Goal: Task Accomplishment & Management: Manage account settings

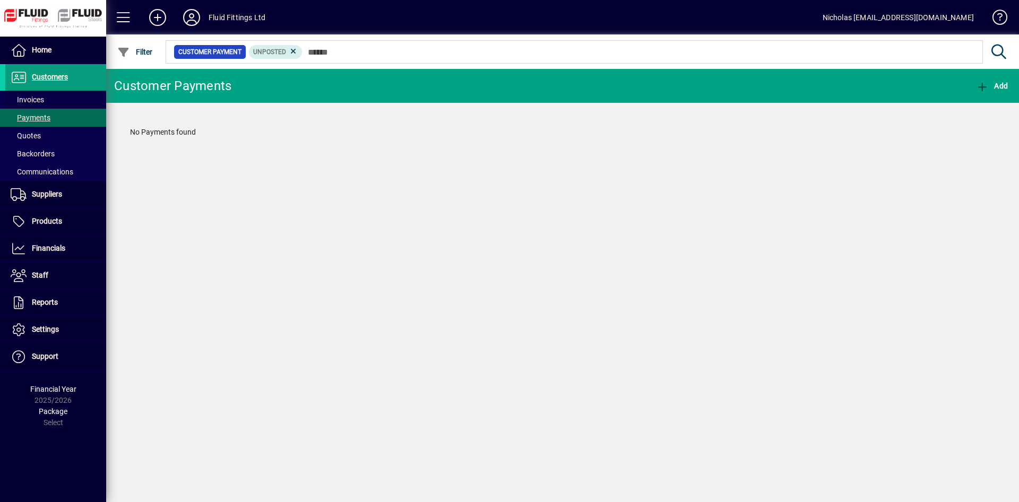
click at [61, 99] on span at bounding box center [55, 99] width 101 height 25
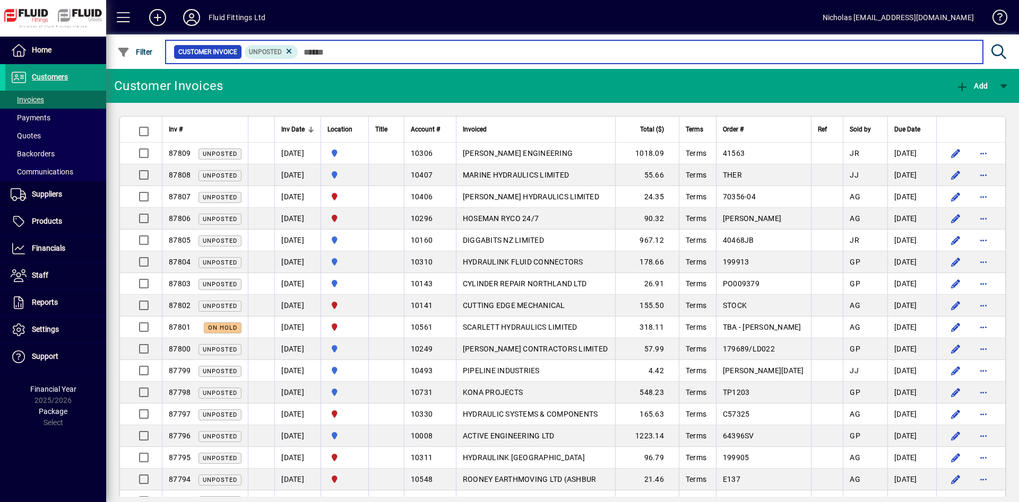
click at [347, 52] on input "text" at bounding box center [636, 52] width 676 height 15
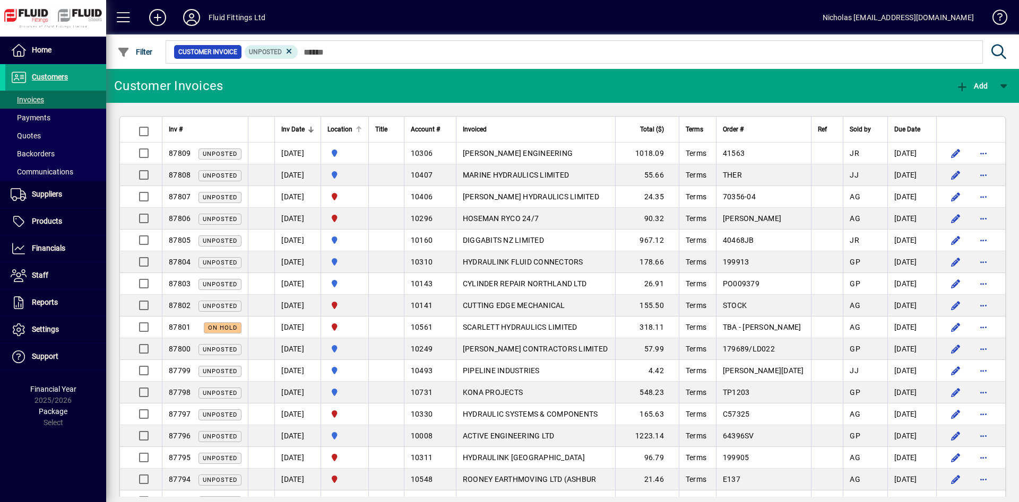
click at [362, 128] on div at bounding box center [360, 127] width 3 height 3
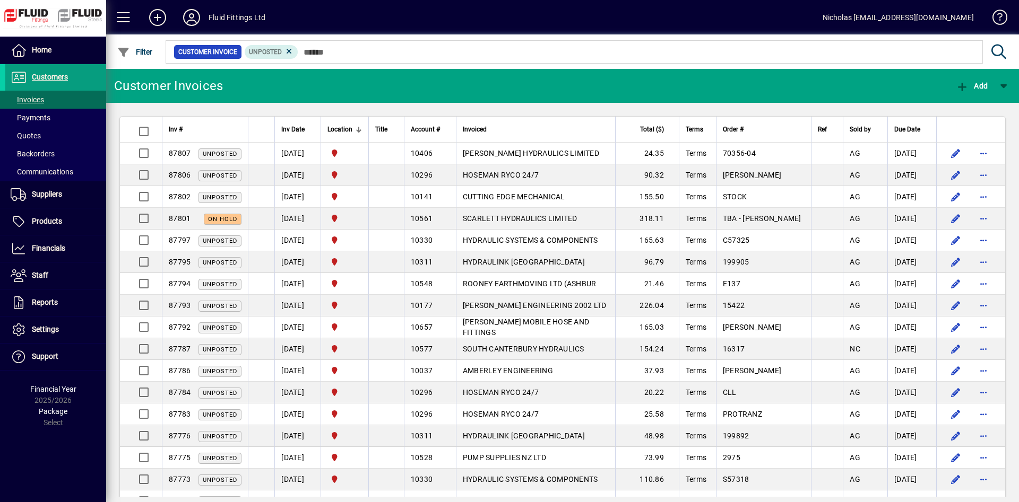
drag, startPoint x: 534, startPoint y: 228, endPoint x: 539, endPoint y: 225, distance: 5.7
click at [535, 227] on td "SCARLETT HYDRAULICS LIMITED" at bounding box center [535, 219] width 159 height 22
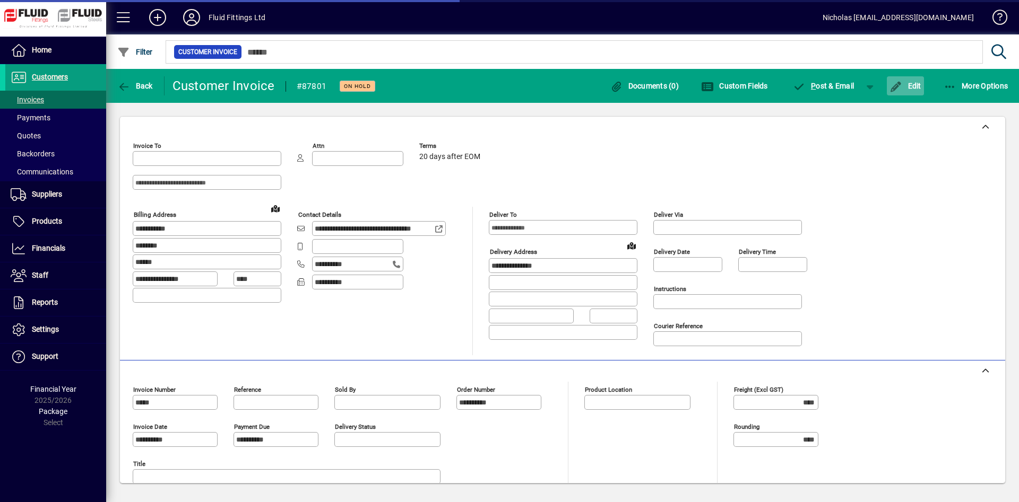
type input "**********"
type input "*********"
type input "**********"
click at [908, 85] on span "Edit" at bounding box center [905, 86] width 32 height 8
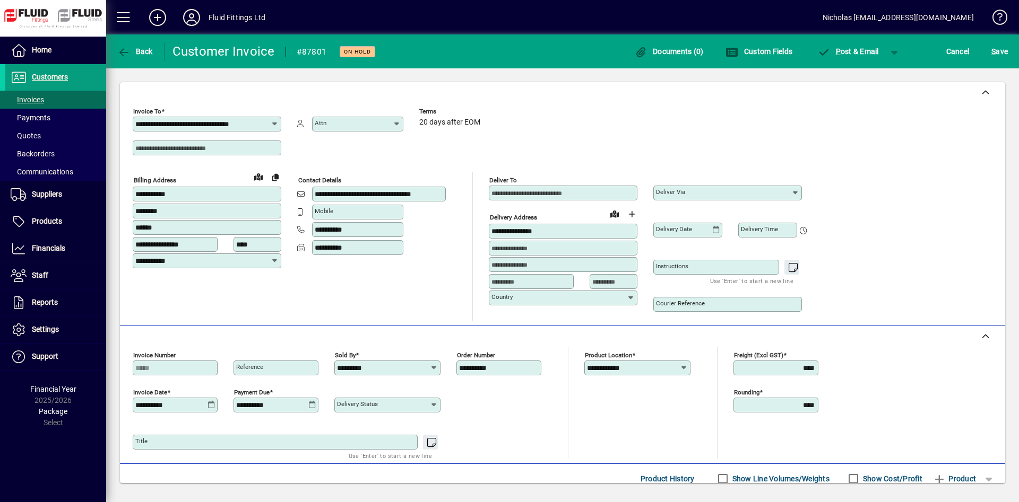
drag, startPoint x: 503, startPoint y: 369, endPoint x: 363, endPoint y: 372, distance: 140.1
click at [459, 372] on input "**********" at bounding box center [500, 368] width 82 height 8
type input "******"
click at [1005, 49] on span "S ave" at bounding box center [999, 51] width 16 height 17
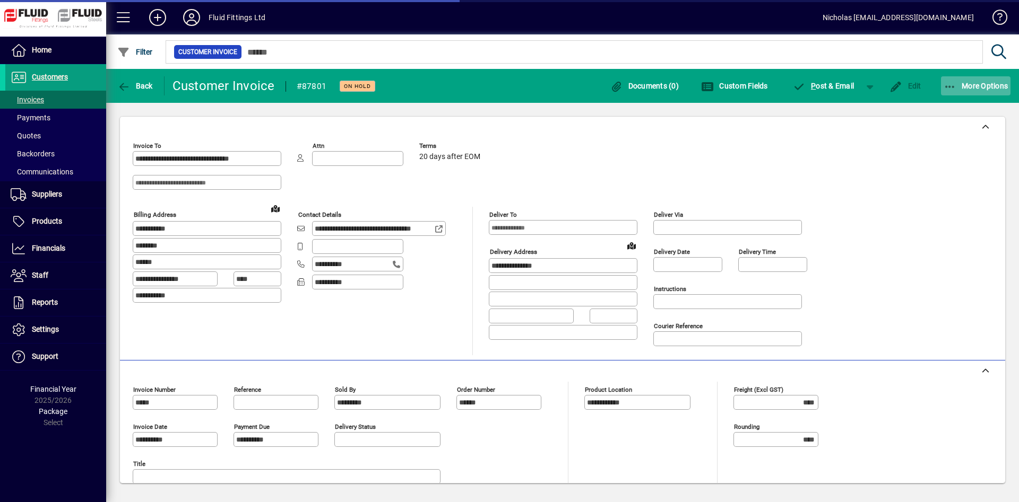
click at [986, 86] on span "More Options" at bounding box center [975, 86] width 65 height 8
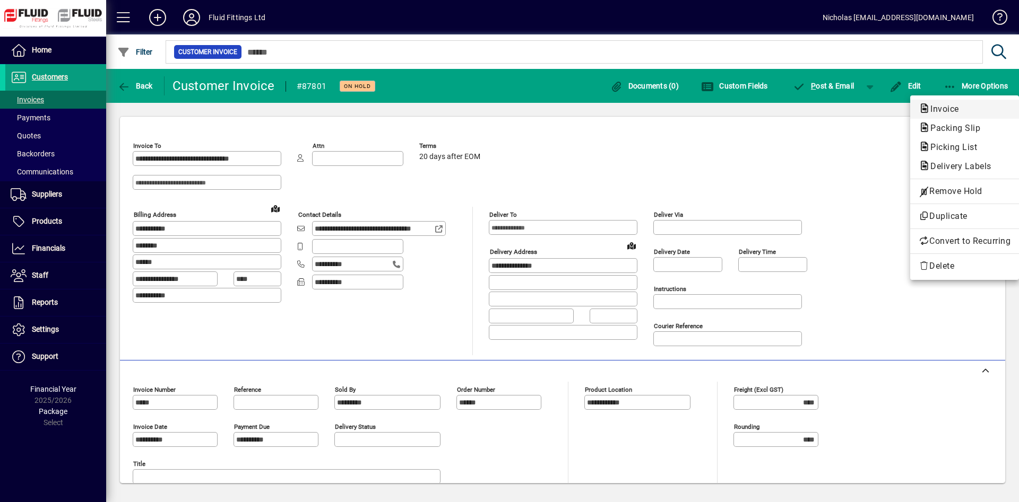
click at [971, 106] on span "Invoice" at bounding box center [964, 109] width 92 height 13
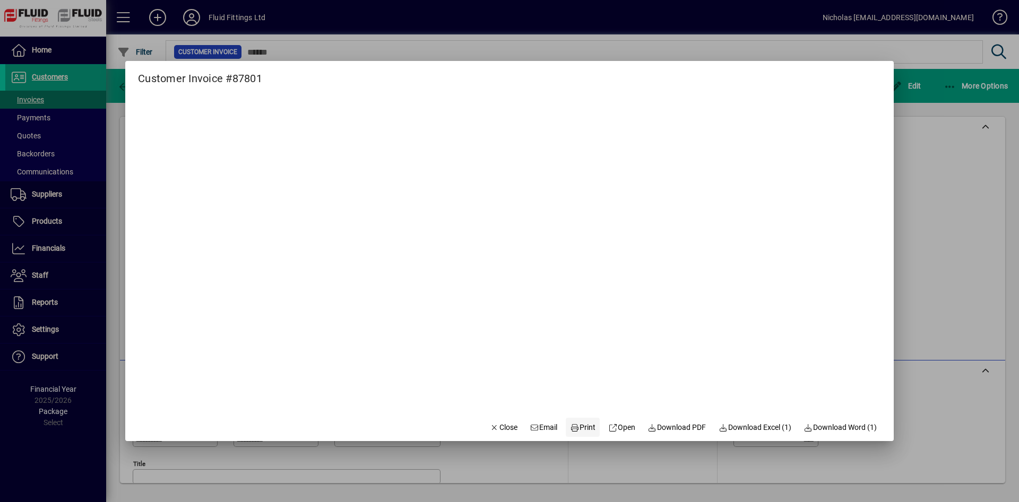
click at [583, 424] on span "Print" at bounding box center [582, 427] width 25 height 11
click at [494, 426] on span "Close" at bounding box center [504, 427] width 28 height 11
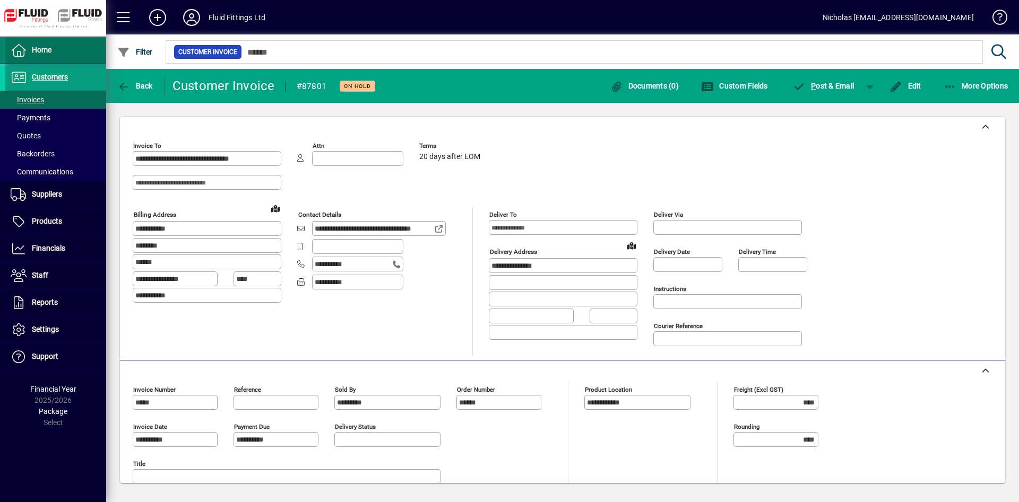
click at [51, 52] on span "Home" at bounding box center [42, 50] width 20 height 8
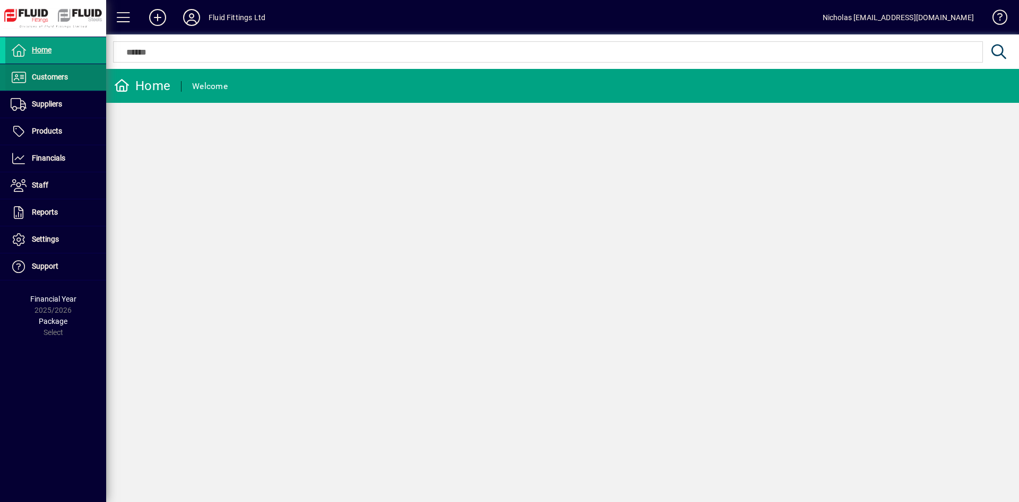
click at [63, 74] on span "Customers" at bounding box center [50, 77] width 36 height 8
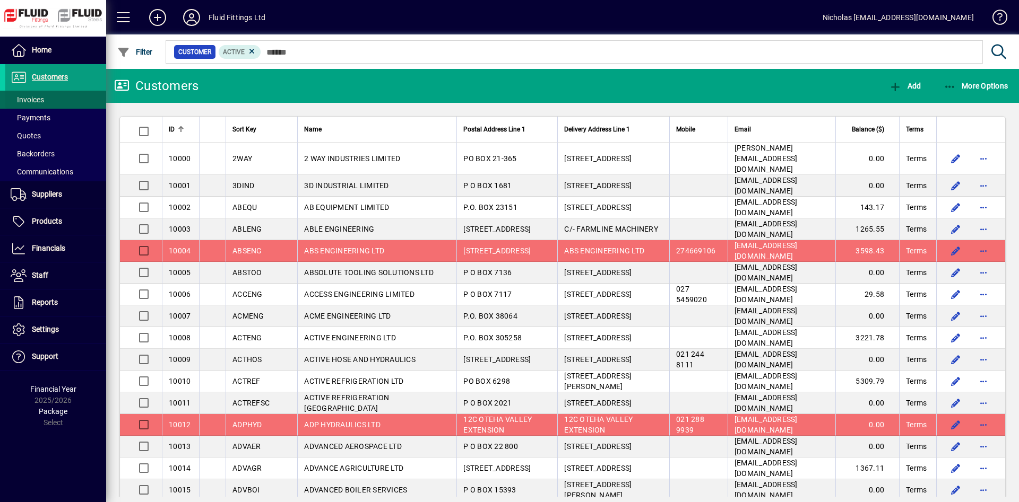
click at [77, 95] on span at bounding box center [55, 99] width 101 height 25
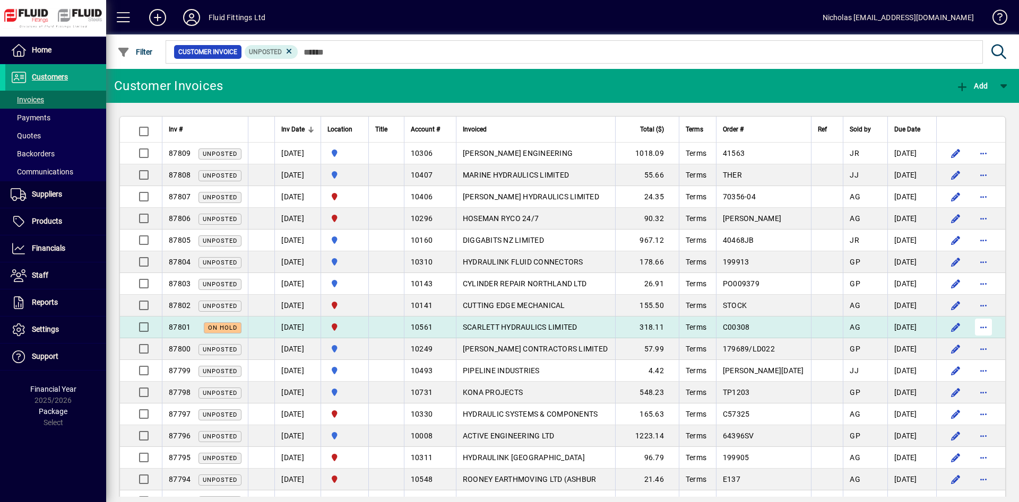
click at [988, 334] on span "button" at bounding box center [982, 327] width 25 height 25
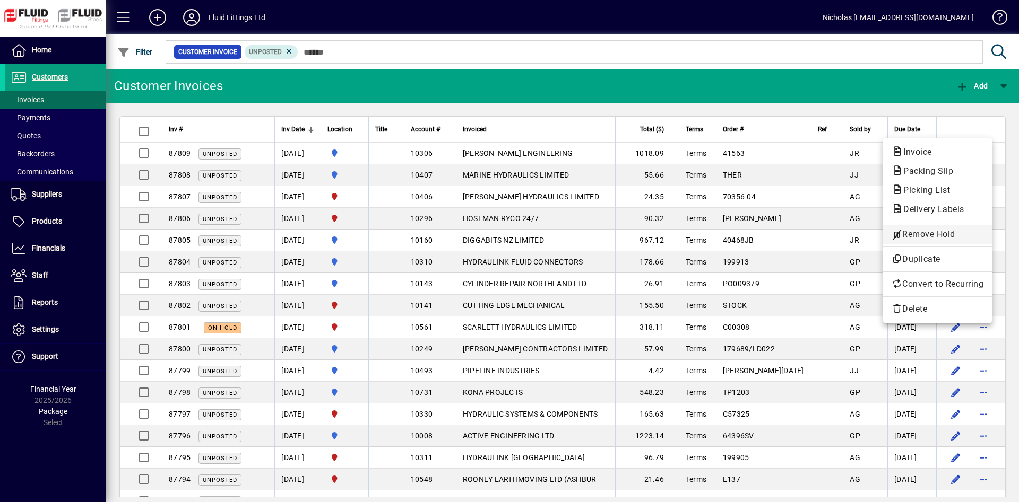
click at [935, 234] on span "Remove Hold" at bounding box center [937, 234] width 92 height 13
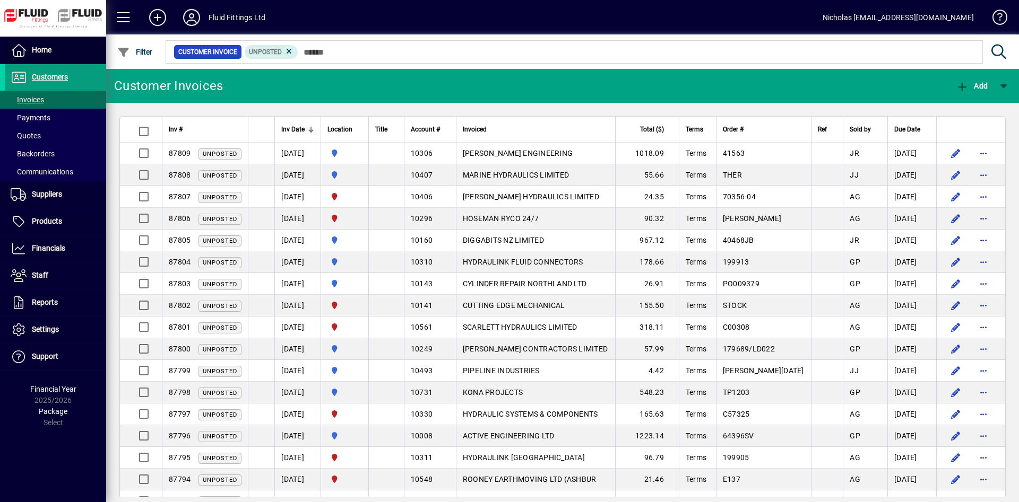
click at [71, 42] on span at bounding box center [55, 50] width 101 height 25
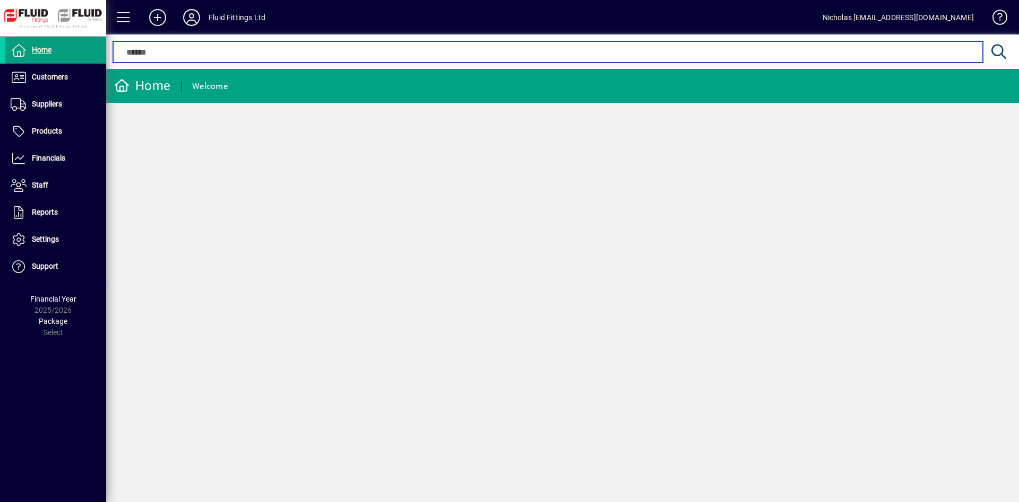
click at [224, 58] on input "text" at bounding box center [547, 52] width 853 height 13
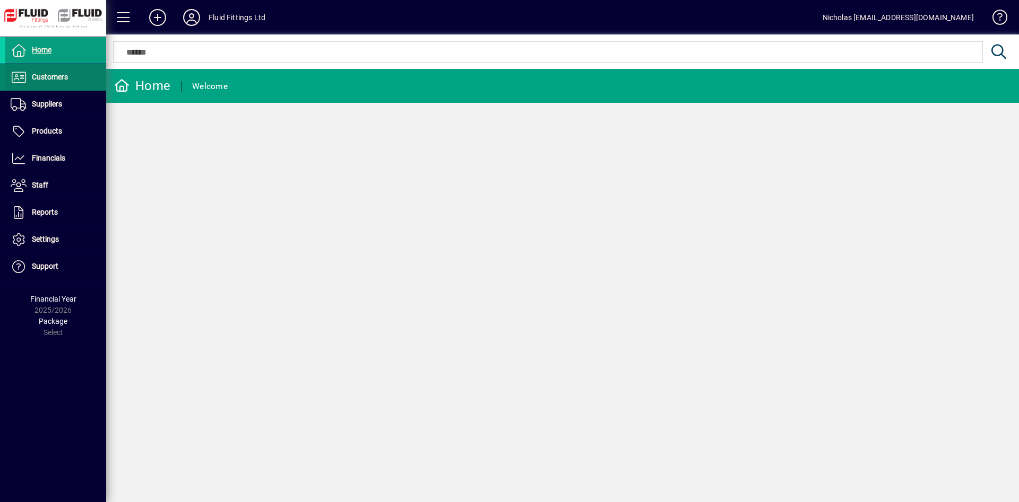
click at [75, 80] on span at bounding box center [55, 77] width 101 height 25
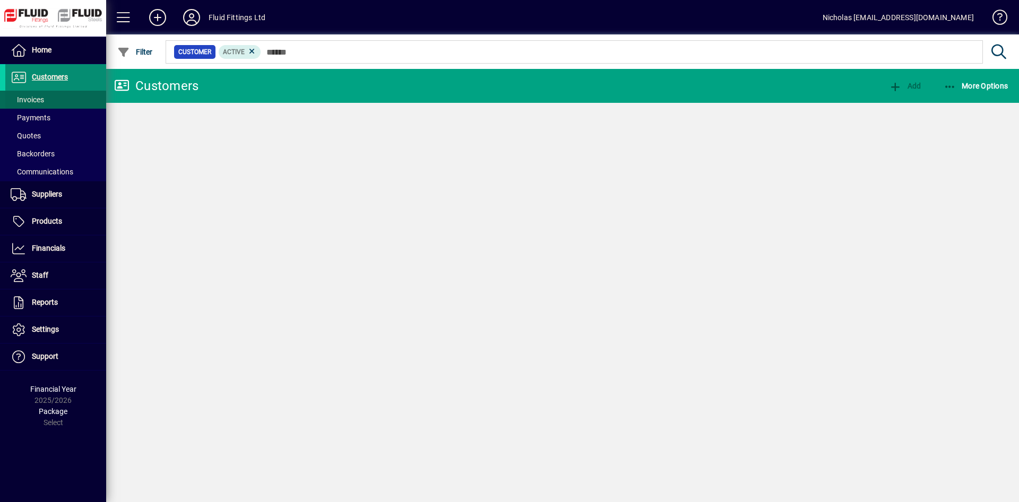
click at [59, 102] on span at bounding box center [55, 99] width 101 height 25
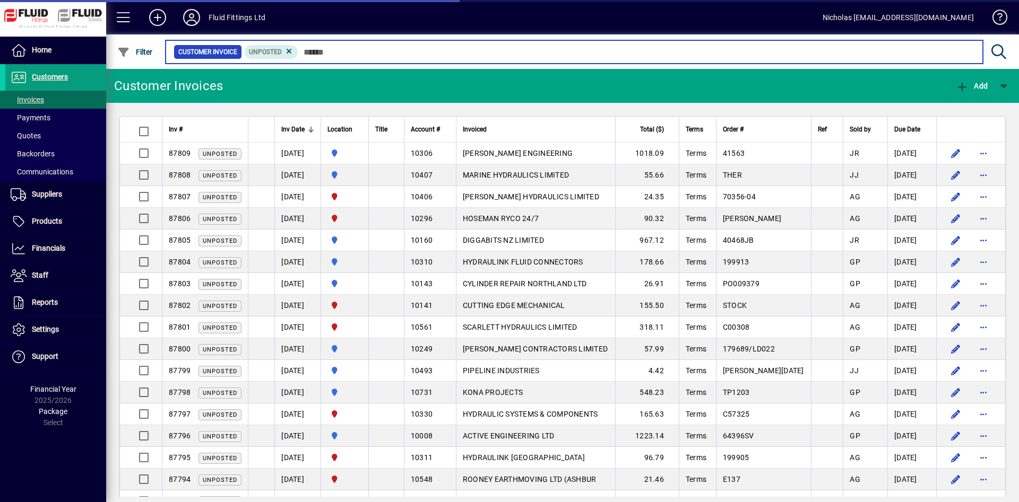
click at [431, 50] on input "text" at bounding box center [636, 52] width 676 height 15
